Goal: Information Seeking & Learning: Learn about a topic

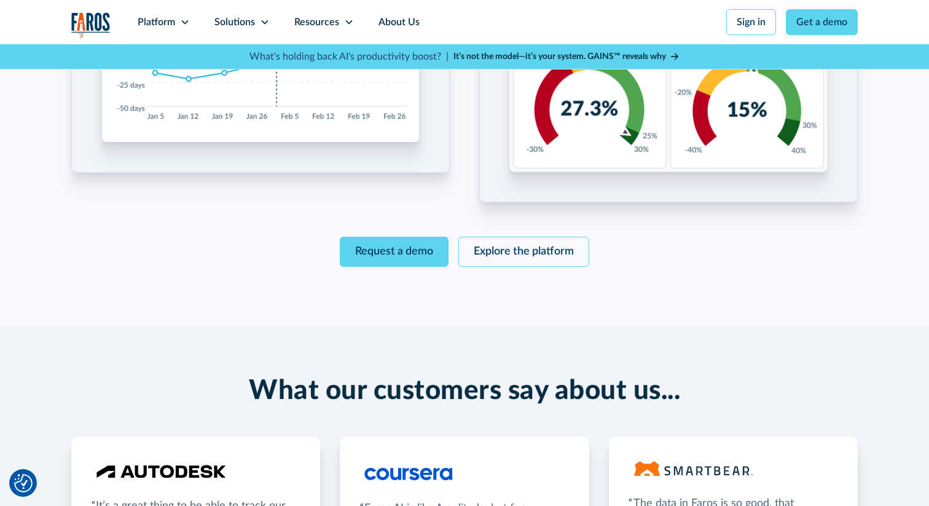
scroll to position [2008, 0]
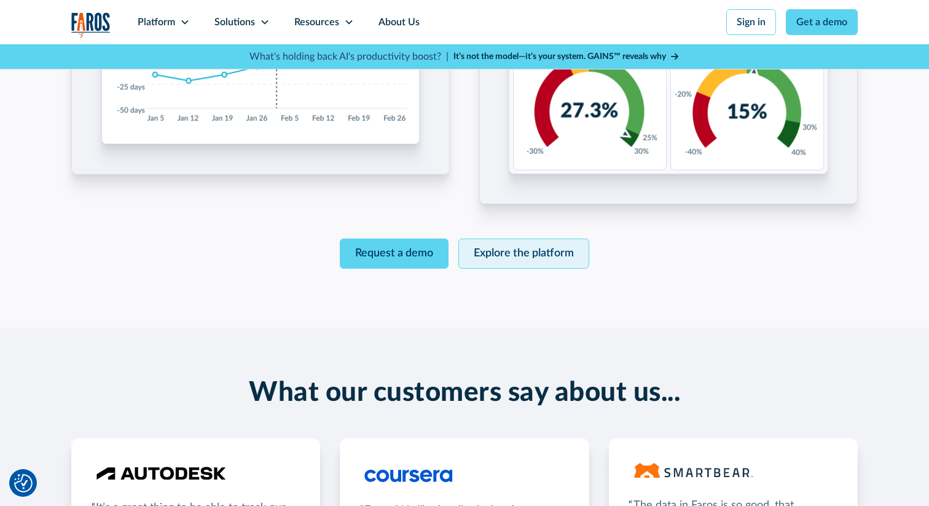
click at [498, 238] on link "Explore the platform" at bounding box center [524, 253] width 131 height 30
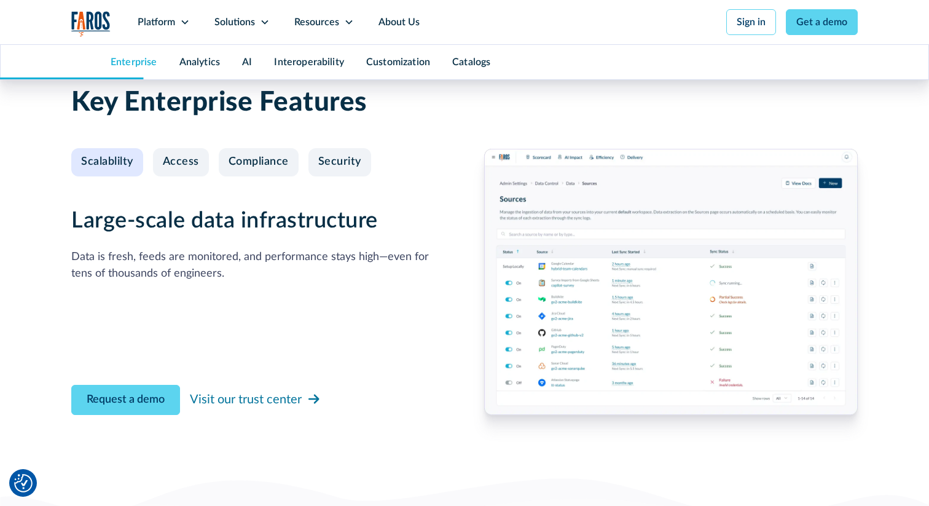
scroll to position [1303, 0]
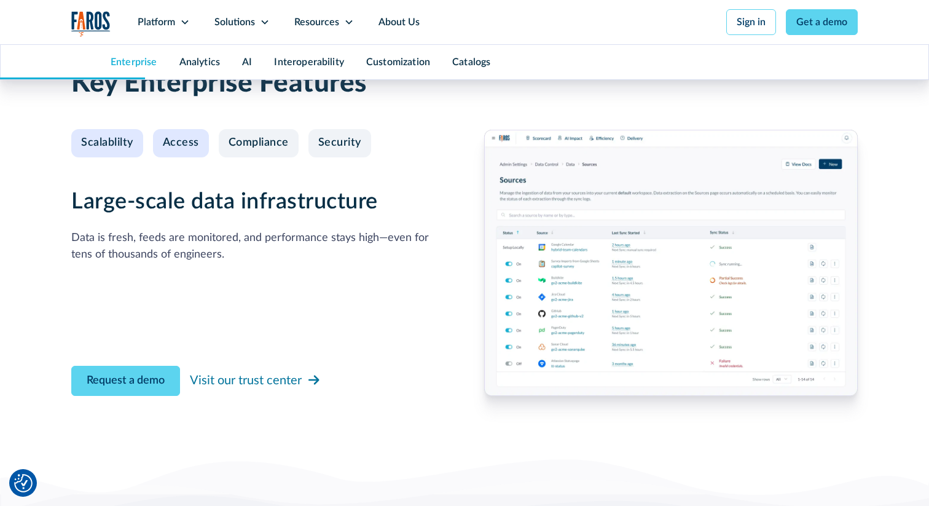
click at [196, 148] on div "Access" at bounding box center [181, 143] width 36 height 14
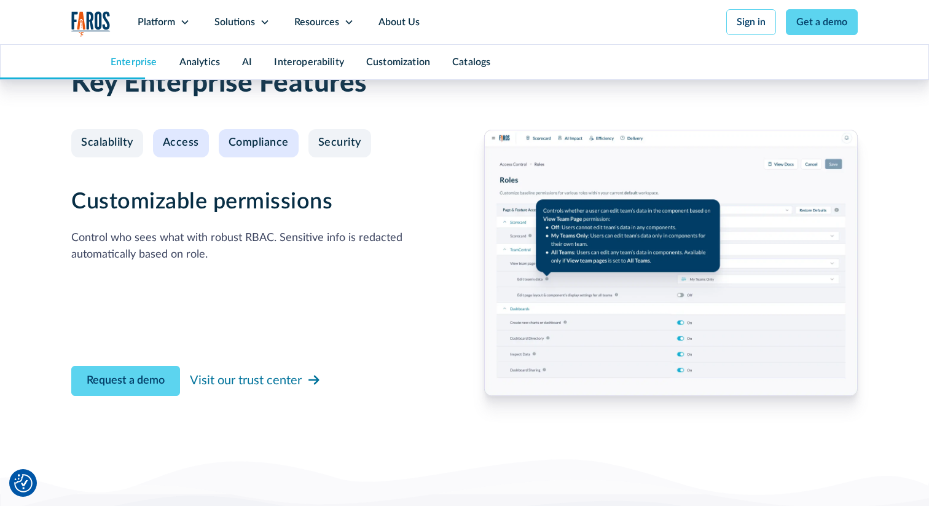
click at [254, 148] on div "Compliance" at bounding box center [259, 143] width 60 height 14
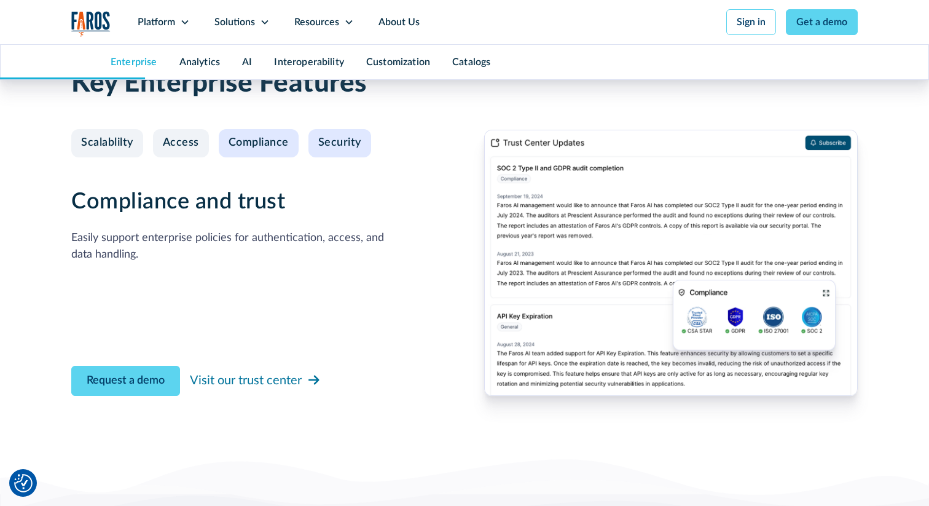
click at [333, 148] on div "Security" at bounding box center [339, 143] width 43 height 14
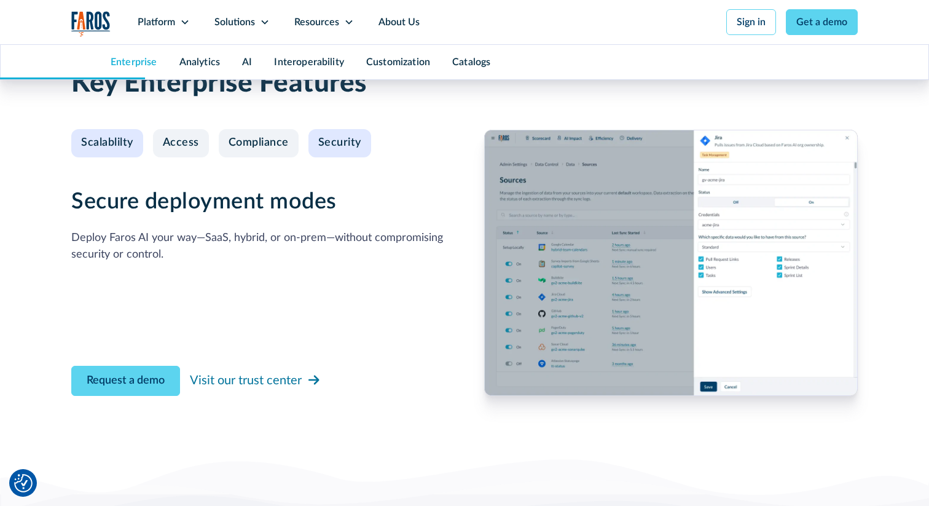
click at [120, 140] on div "Scalablilty" at bounding box center [107, 143] width 52 height 14
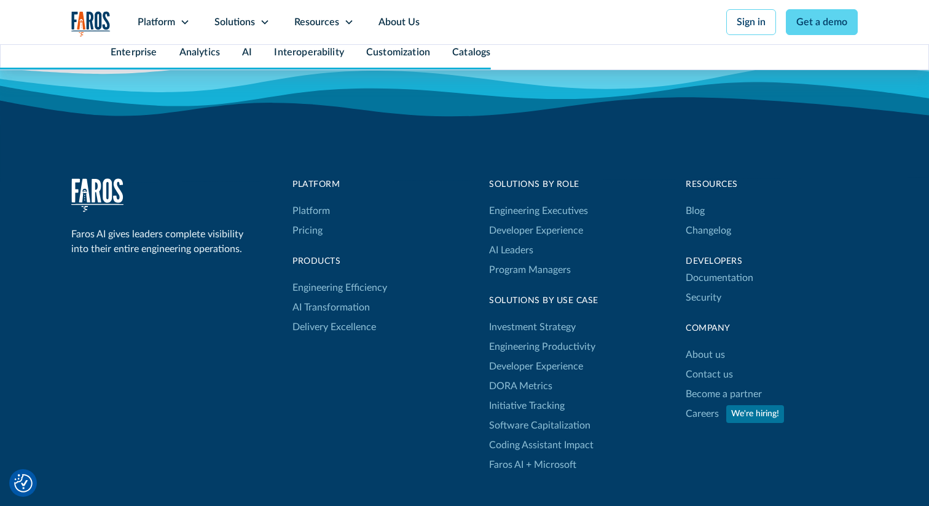
scroll to position [6308, 0]
click at [320, 215] on link "Platform" at bounding box center [311, 212] width 37 height 20
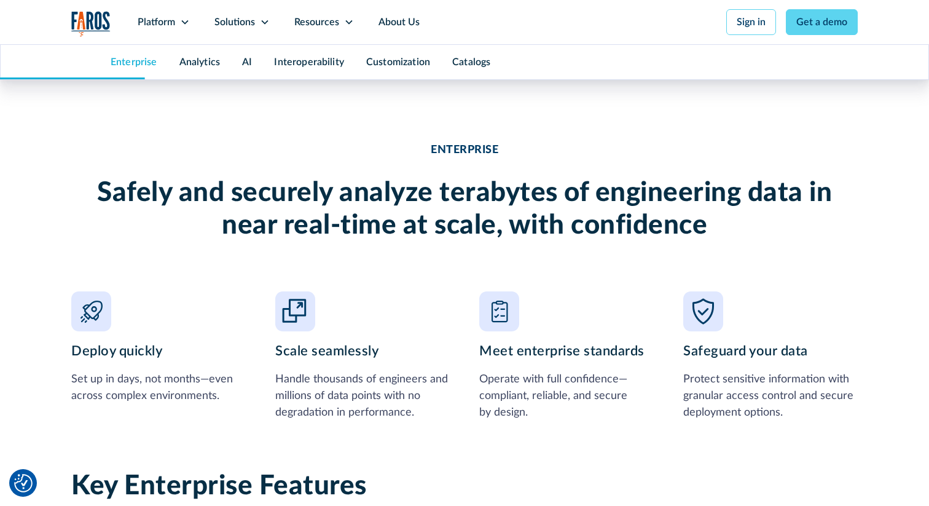
scroll to position [172, 0]
